Goal: Information Seeking & Learning: Learn about a topic

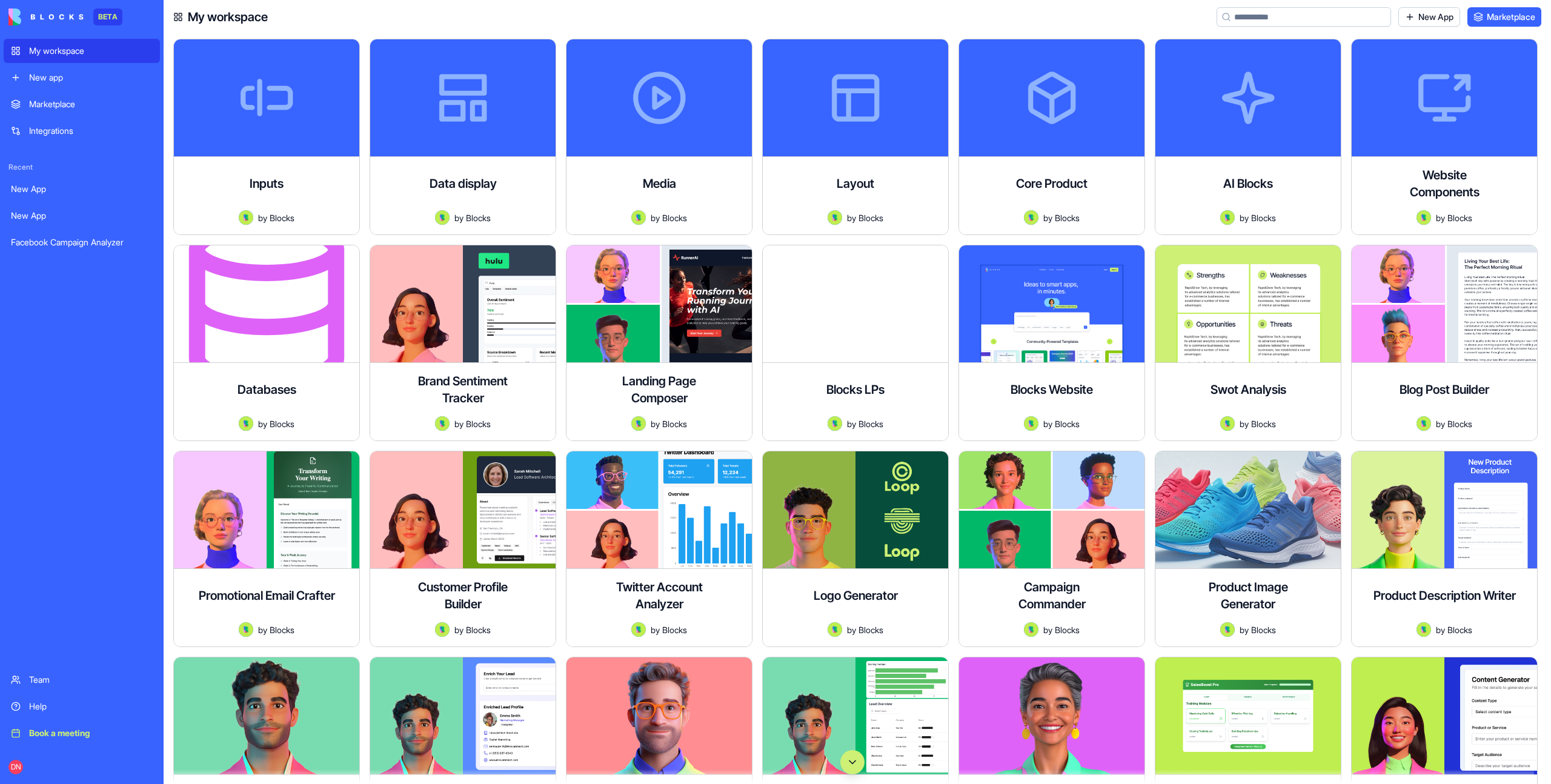
click at [856, 755] on button "Scroll to bottom" at bounding box center [852, 762] width 24 height 24
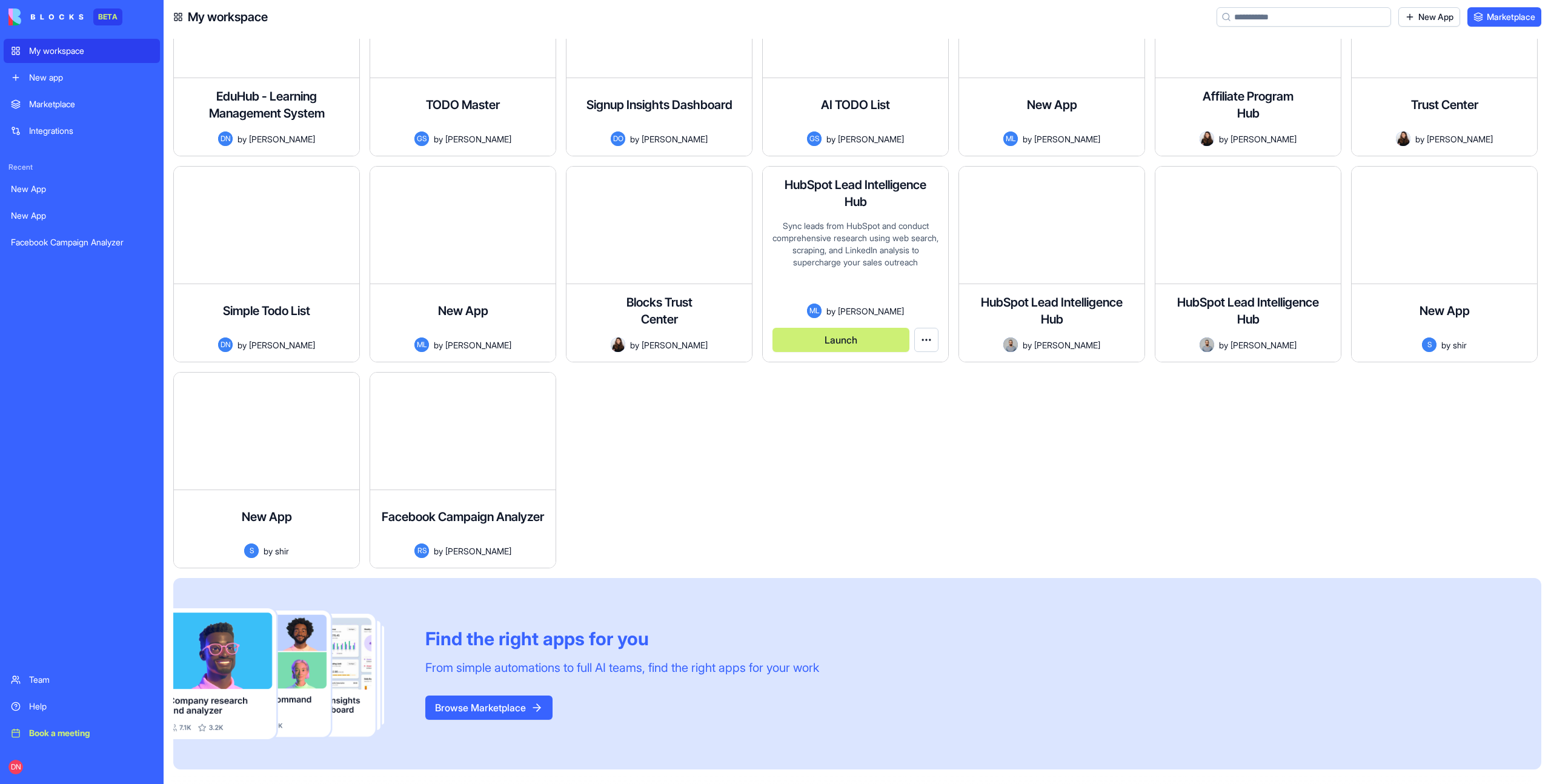
click at [881, 335] on button "Launch" at bounding box center [841, 339] width 137 height 24
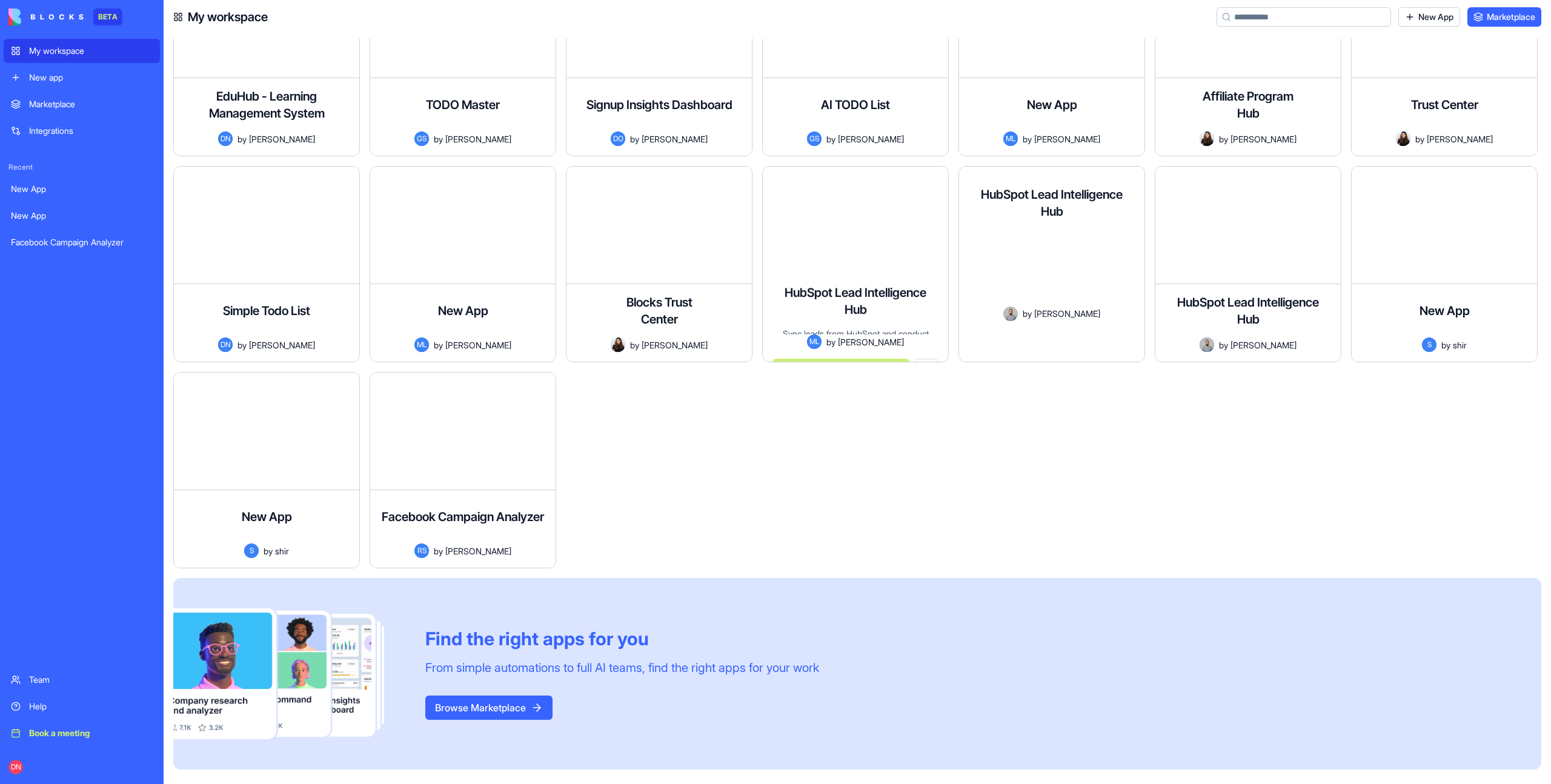
click at [997, 336] on button "Launch" at bounding box center [1038, 342] width 137 height 24
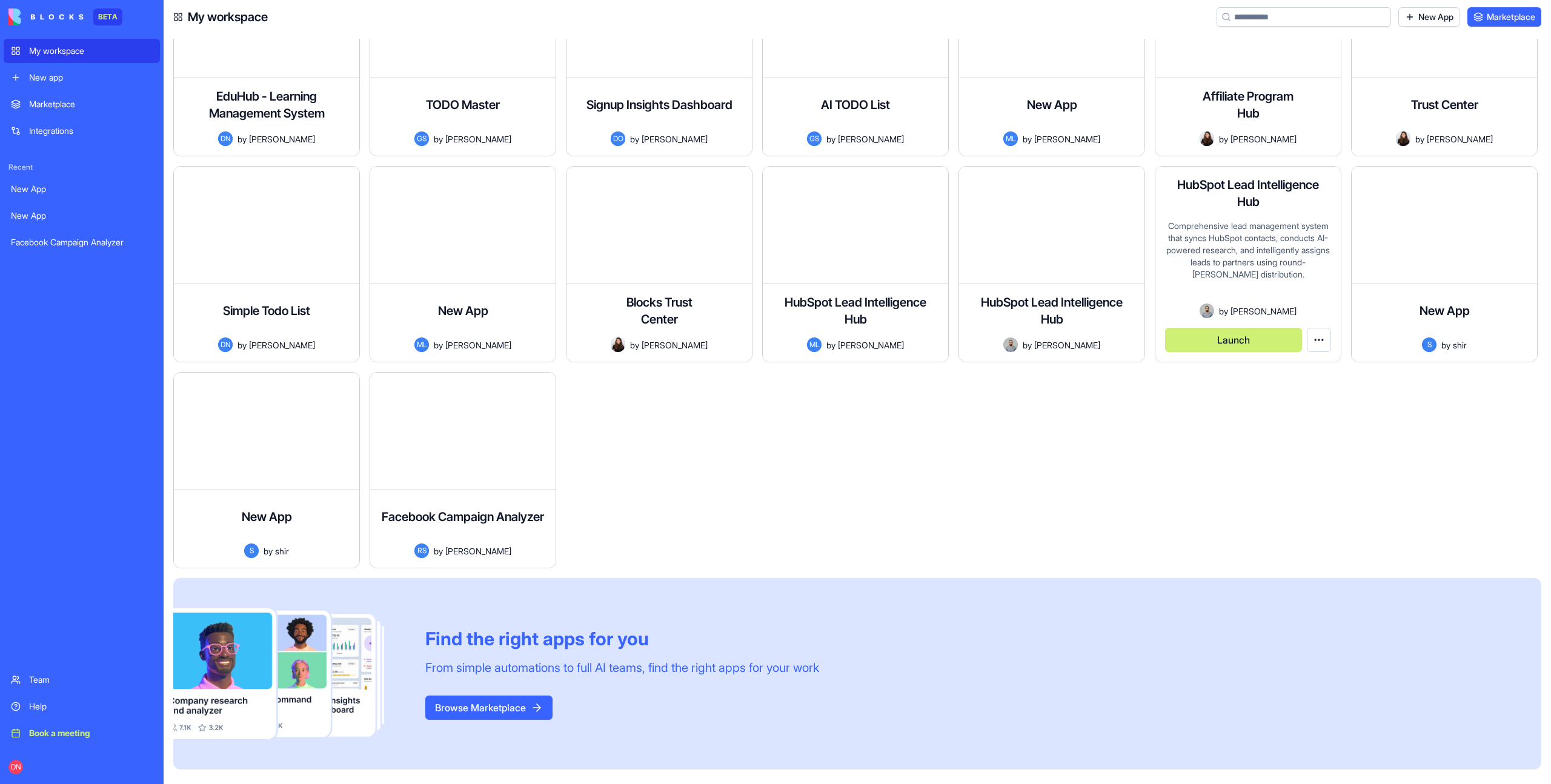
click at [1201, 343] on button "Launch" at bounding box center [1234, 339] width 137 height 24
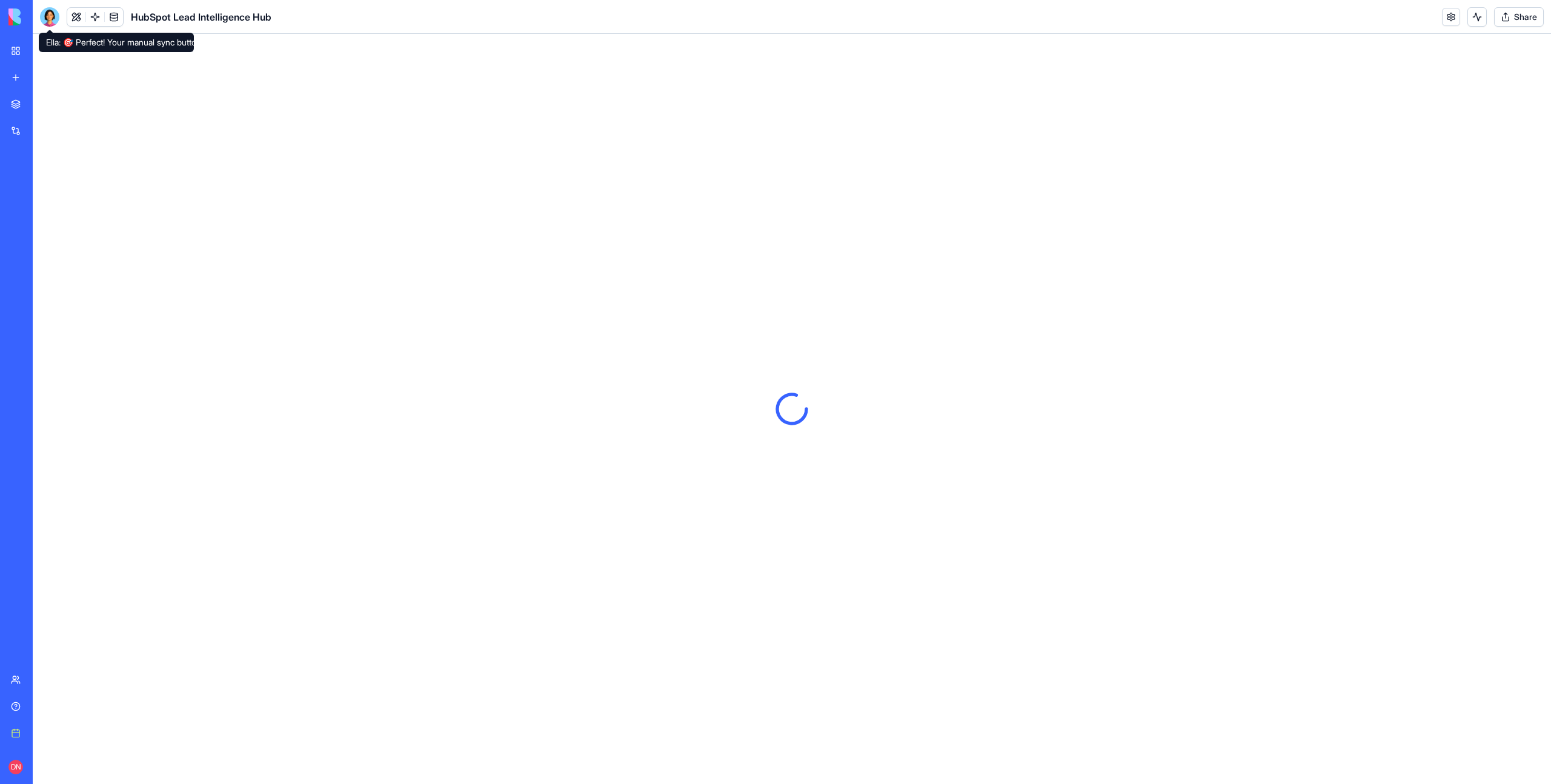
click at [47, 22] on div at bounding box center [49, 17] width 19 height 19
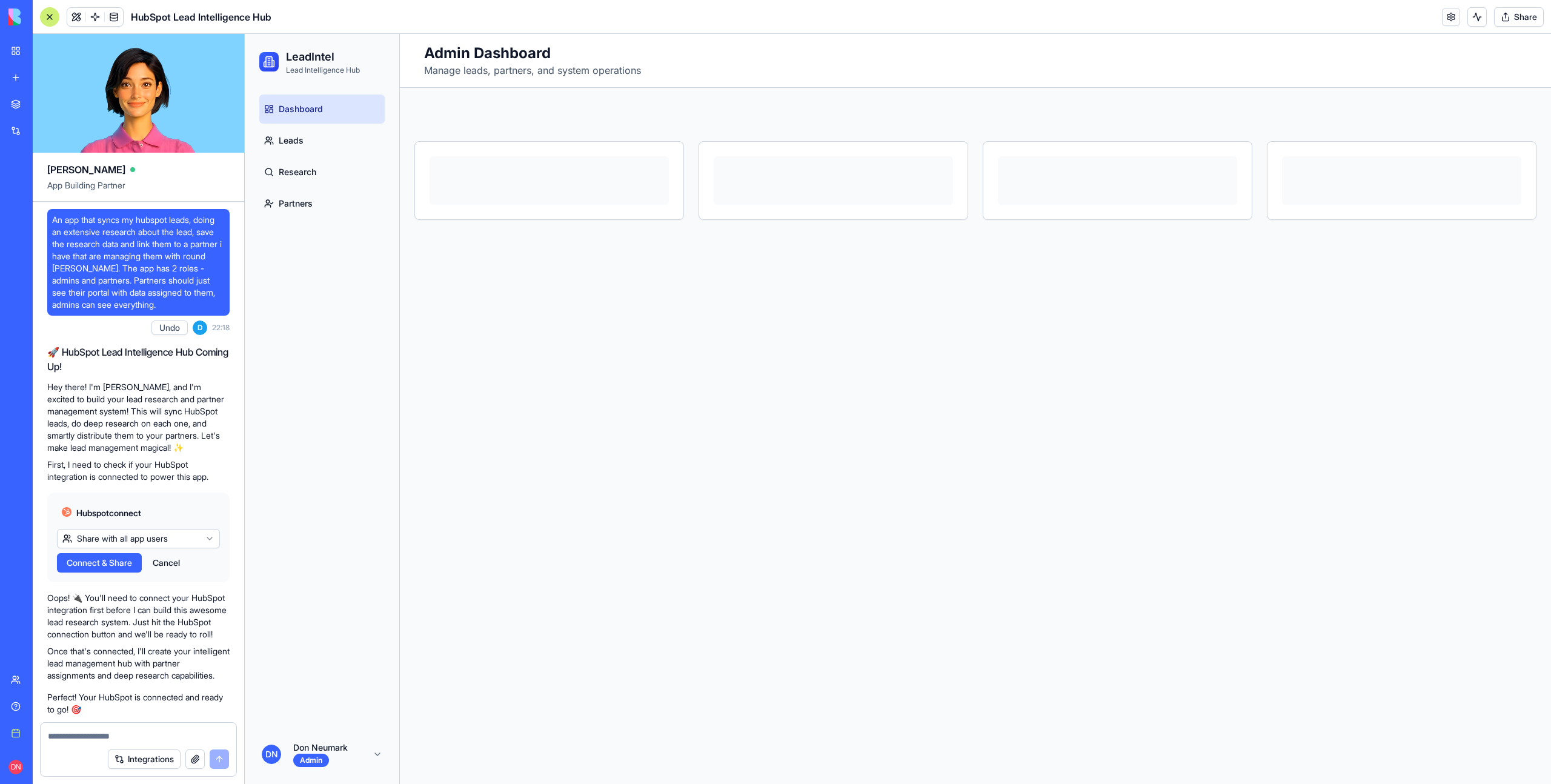
click at [187, 223] on span "An app that syncs my hubspot leads, doing an extensive research about the lead,…" at bounding box center [138, 262] width 173 height 97
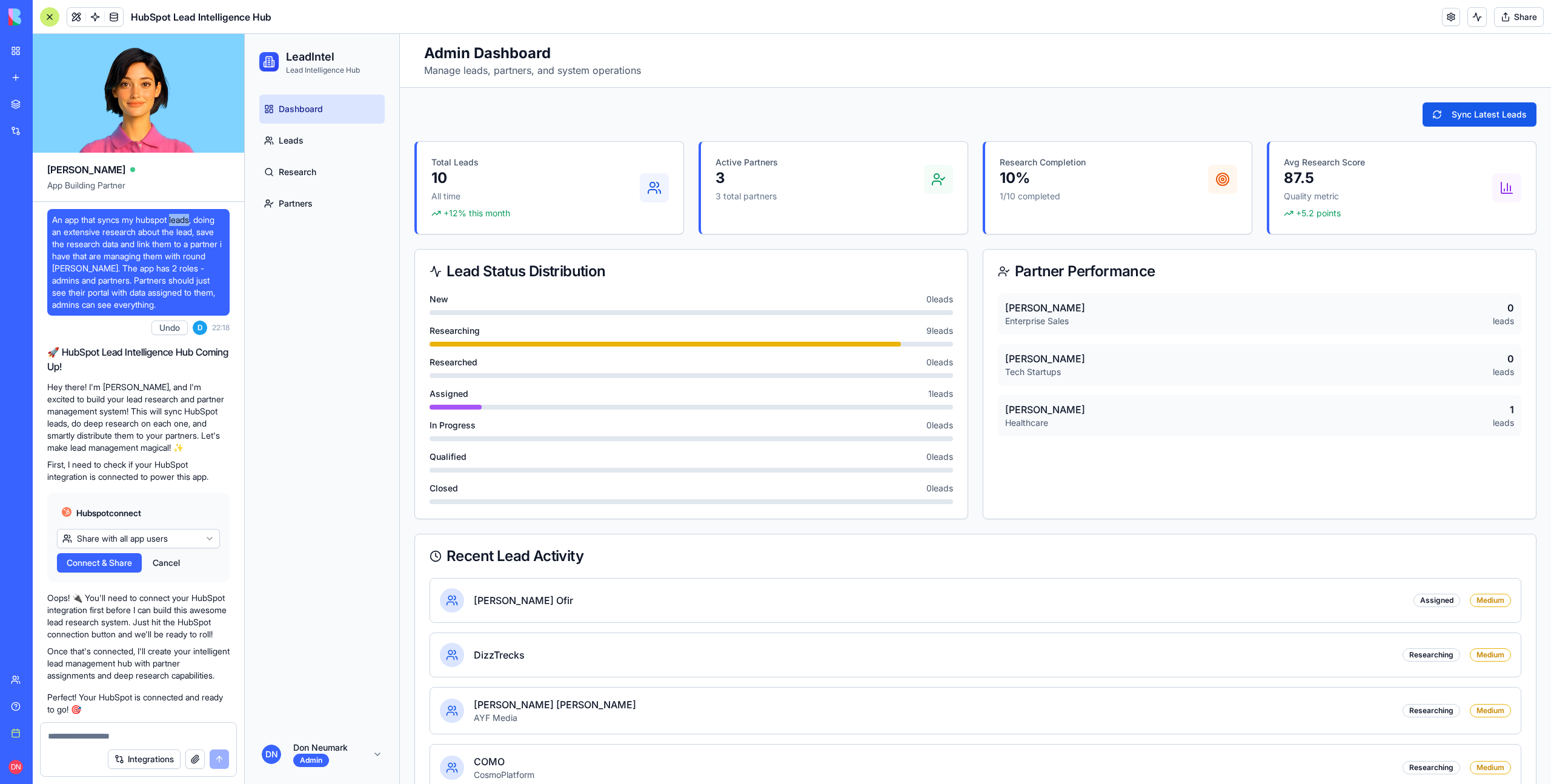
click at [186, 224] on span "An app that syncs my hubspot leads, doing an extensive research about the lead,…" at bounding box center [138, 262] width 173 height 97
click at [55, 215] on span "An app that syncs my hubspot leads, doing an extensive research about the lead,…" at bounding box center [138, 262] width 173 height 97
drag, startPoint x: 55, startPoint y: 215, endPoint x: 130, endPoint y: 250, distance: 82.8
click at [131, 250] on span "An app that syncs my hubspot leads, doing an extensive research about the lead,…" at bounding box center [138, 262] width 173 height 97
click at [150, 266] on span "An app that syncs my hubspot leads, doing an extensive research about the lead,…" at bounding box center [138, 262] width 173 height 97
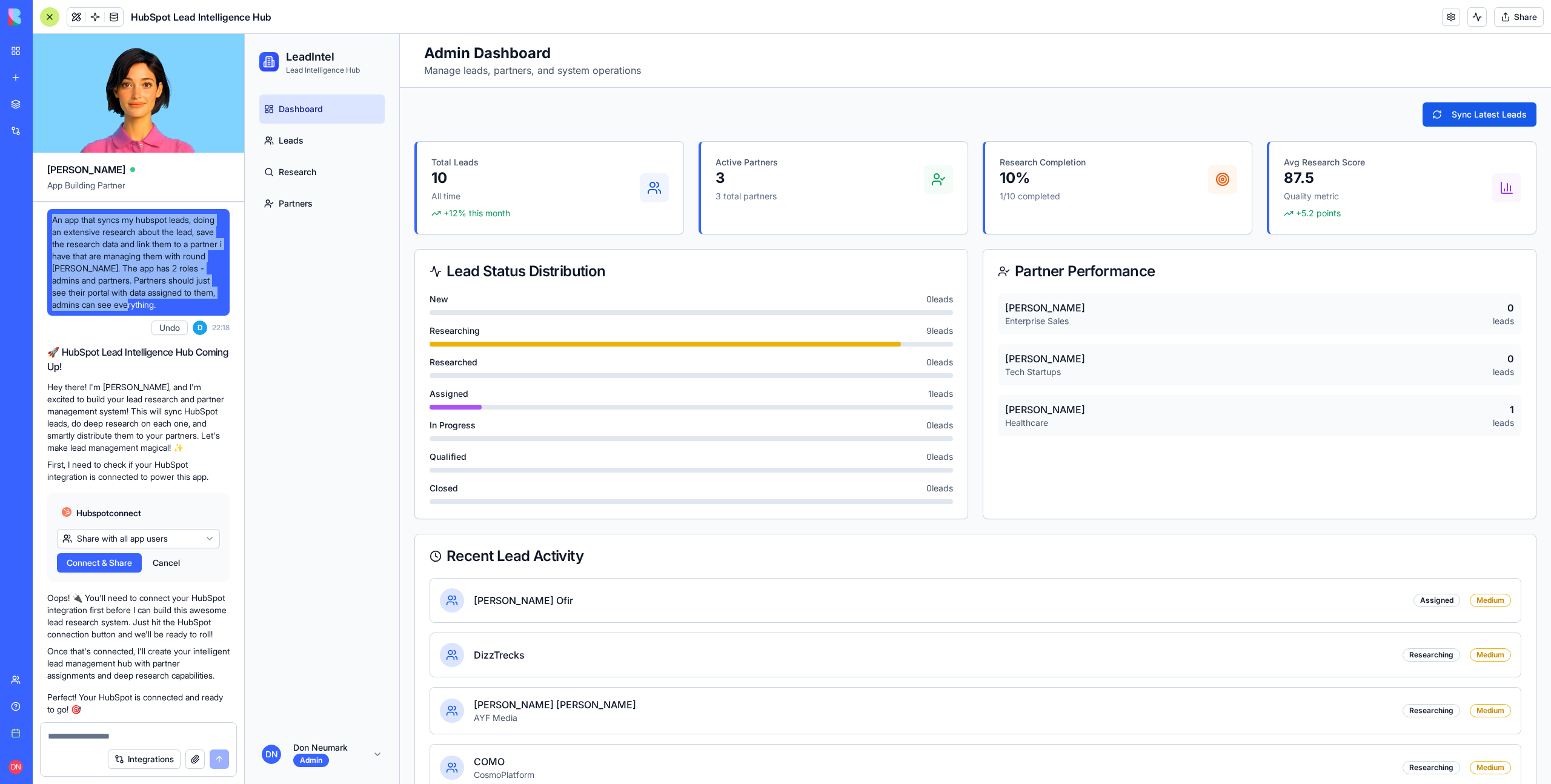
drag, startPoint x: 198, startPoint y: 304, endPoint x: 41, endPoint y: 220, distance: 178.1
copy span "An app that syncs my hubspot leads, doing an extensive research about the lead,…"
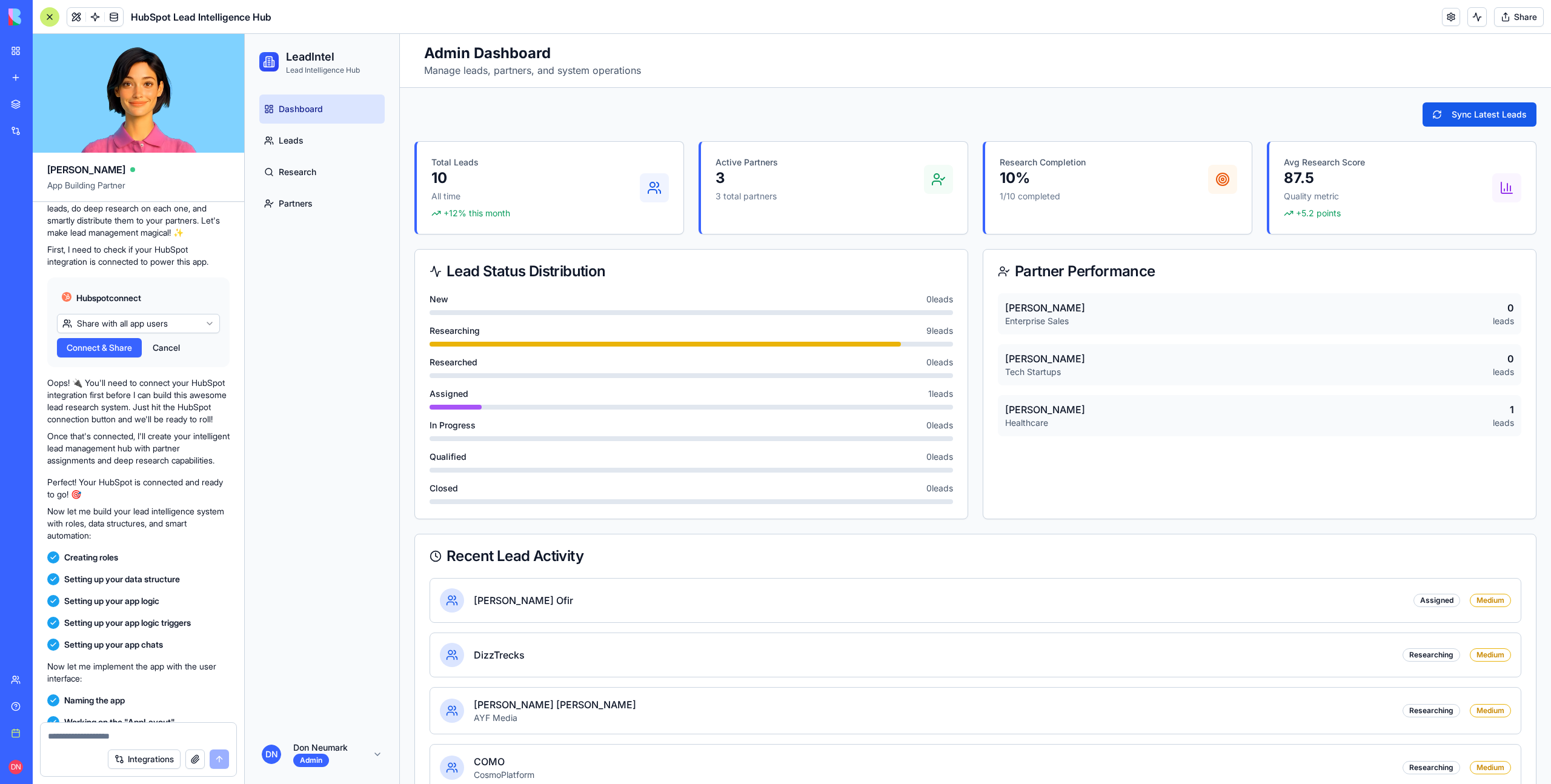
scroll to position [142, 0]
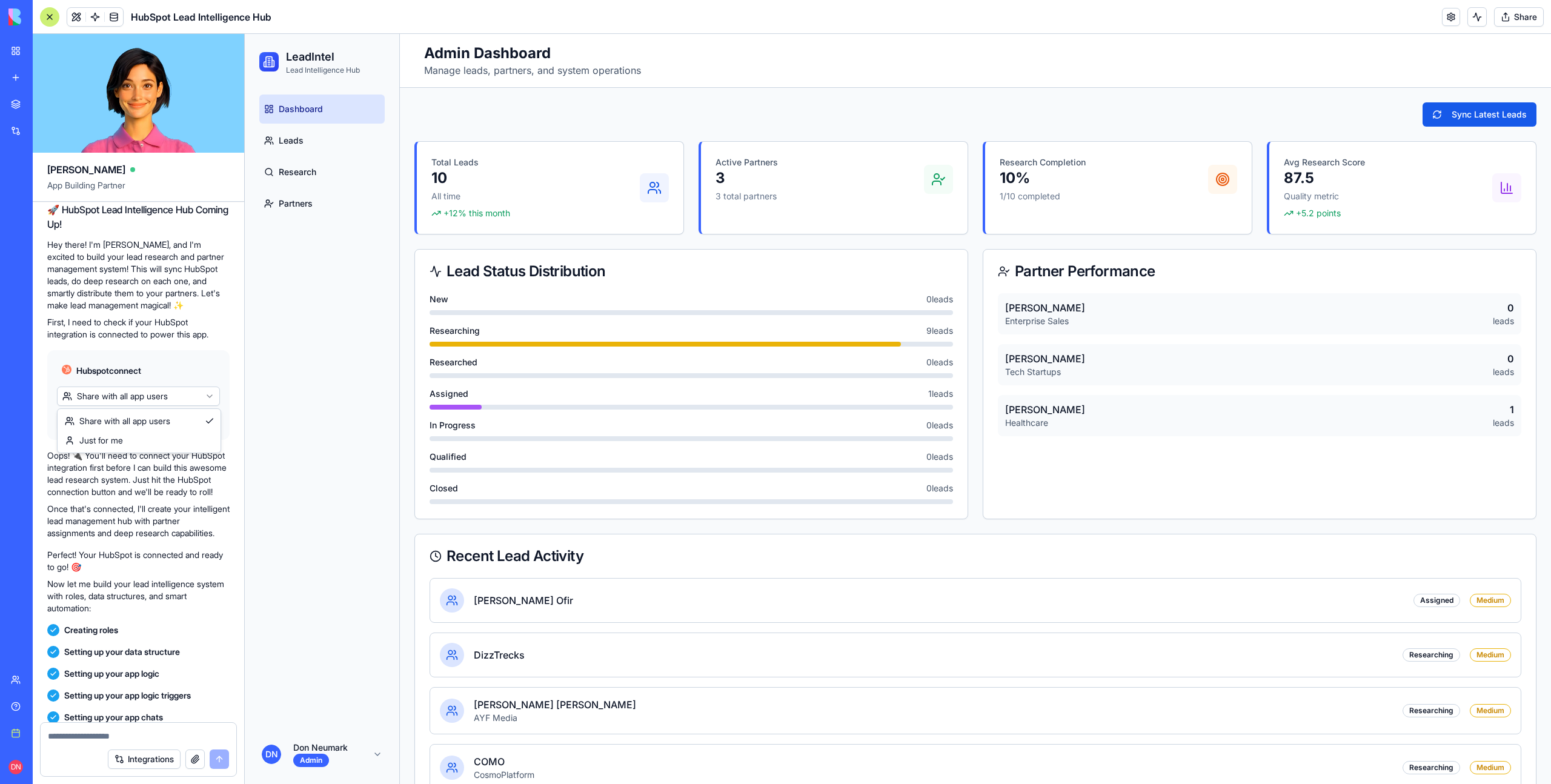
click at [183, 398] on html "BETA My workspace New app Marketplace Integrations Recent New App New App Faceb…" at bounding box center [776, 392] width 1551 height 784
click at [179, 363] on html "BETA My workspace New app Marketplace Integrations Recent New App New App Faceb…" at bounding box center [776, 392] width 1551 height 784
click at [177, 397] on html "BETA My workspace New app Marketplace Integrations Recent New App New App Faceb…" at bounding box center [776, 392] width 1551 height 784
click at [181, 379] on html "BETA My workspace New app Marketplace Integrations Recent New App New App Faceb…" at bounding box center [776, 392] width 1551 height 784
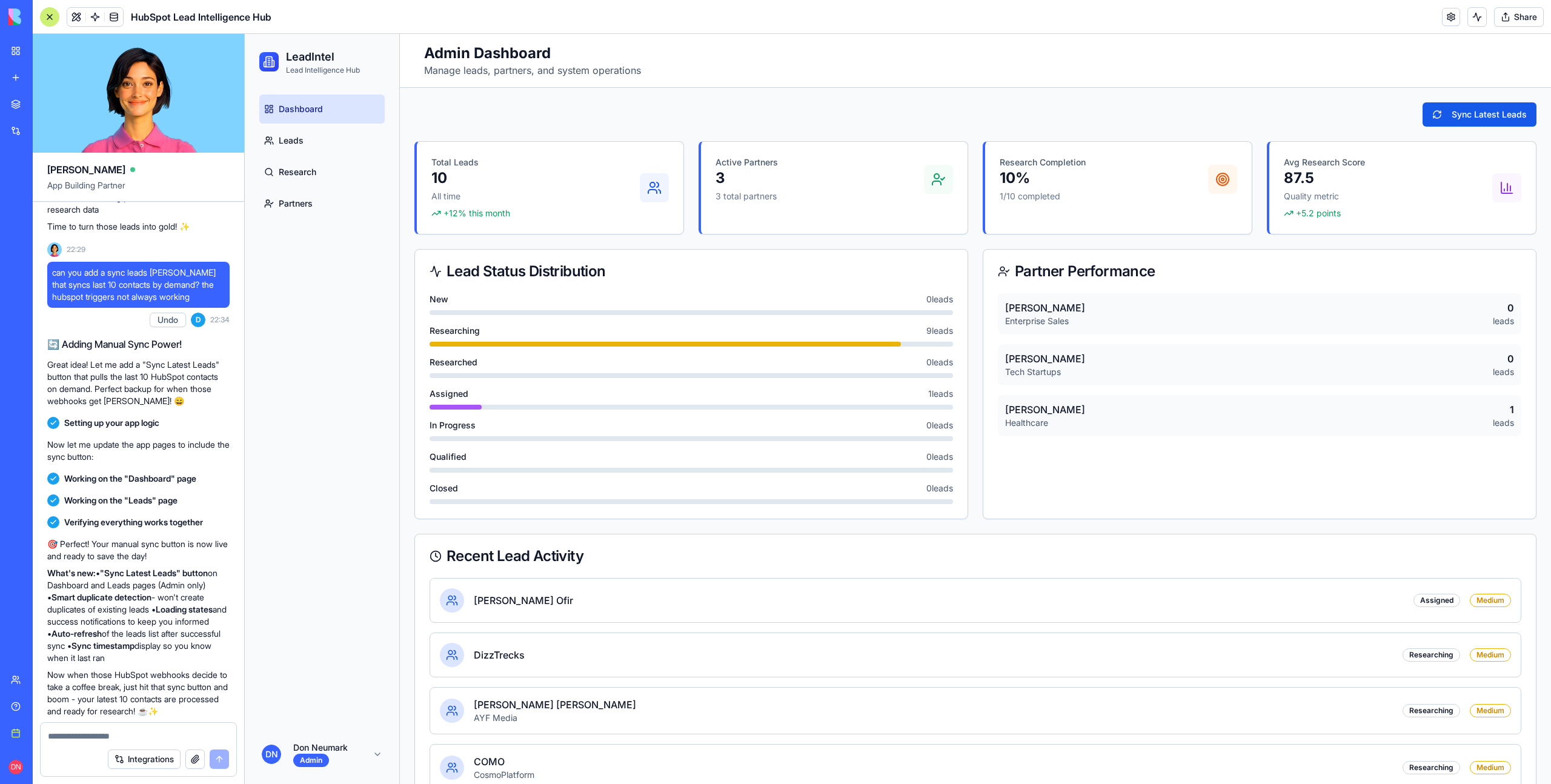
scroll to position [1192, 0]
